Goal: Task Accomplishment & Management: Complete application form

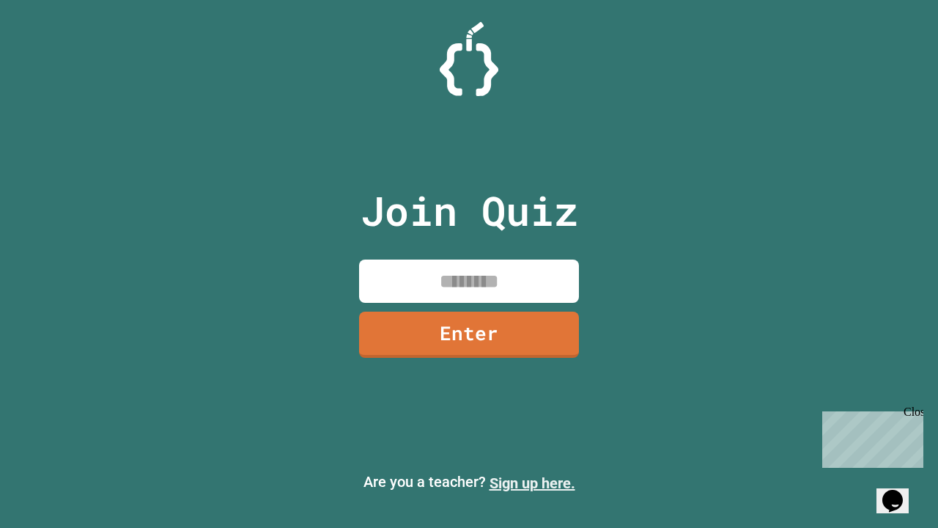
click at [532, 483] on link "Sign up here." at bounding box center [533, 483] width 86 height 18
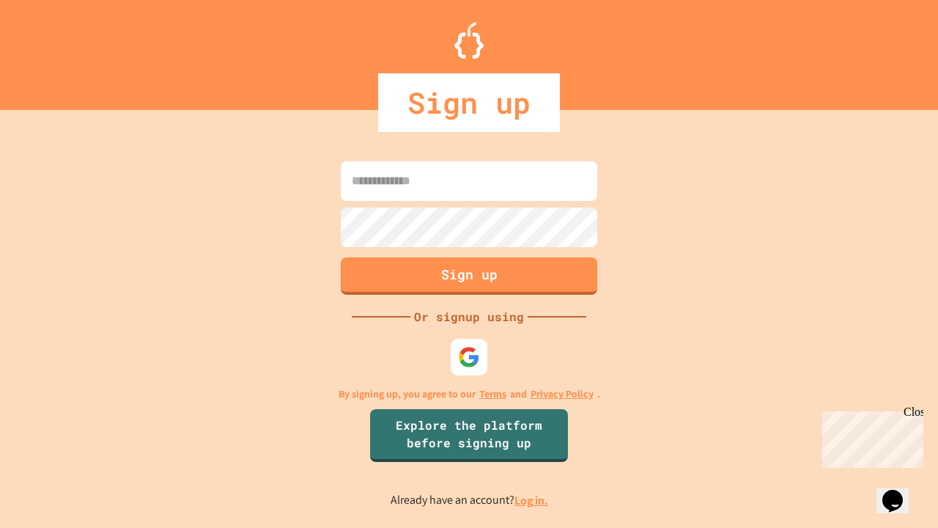
click at [532, 500] on link "Log in." at bounding box center [532, 500] width 34 height 15
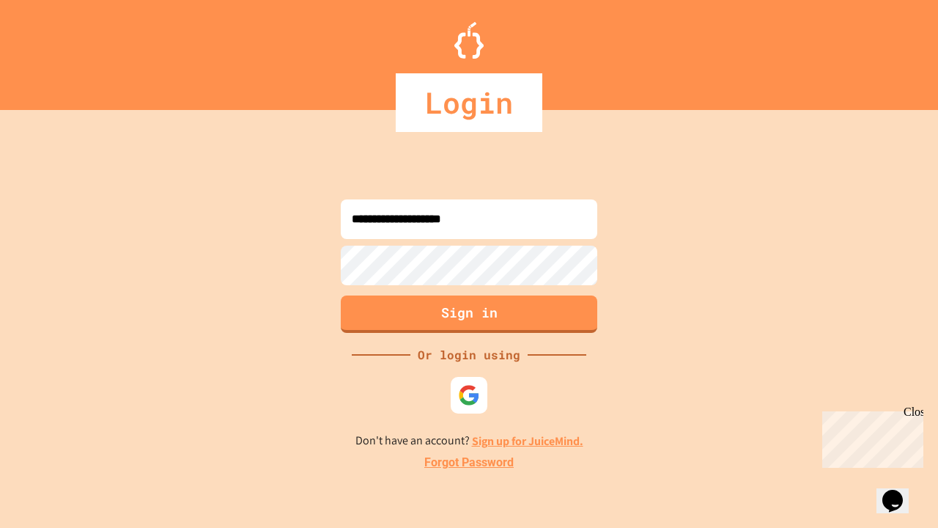
type input "**********"
